Goal: Task Accomplishment & Management: Manage account settings

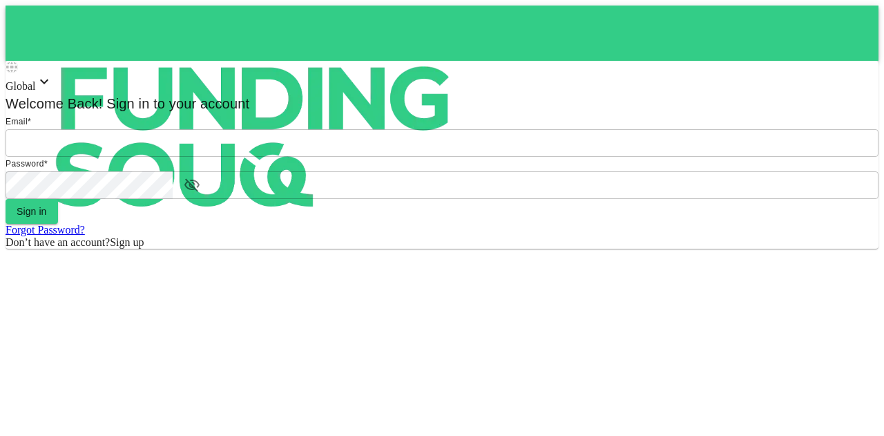
type input "[EMAIL_ADDRESS][PERSON_NAME][DOMAIN_NAME]"
click at [394, 249] on form "Email * email [EMAIL_ADDRESS][PERSON_NAME][DOMAIN_NAME] email Password * passwo…" at bounding box center [442, 182] width 873 height 134
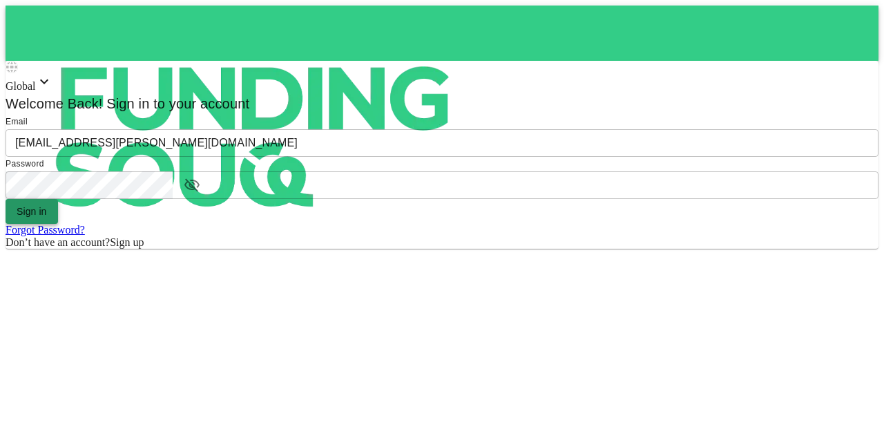
click at [58, 224] on button "Sign in" at bounding box center [32, 211] width 53 height 25
